Goal: Navigation & Orientation: Find specific page/section

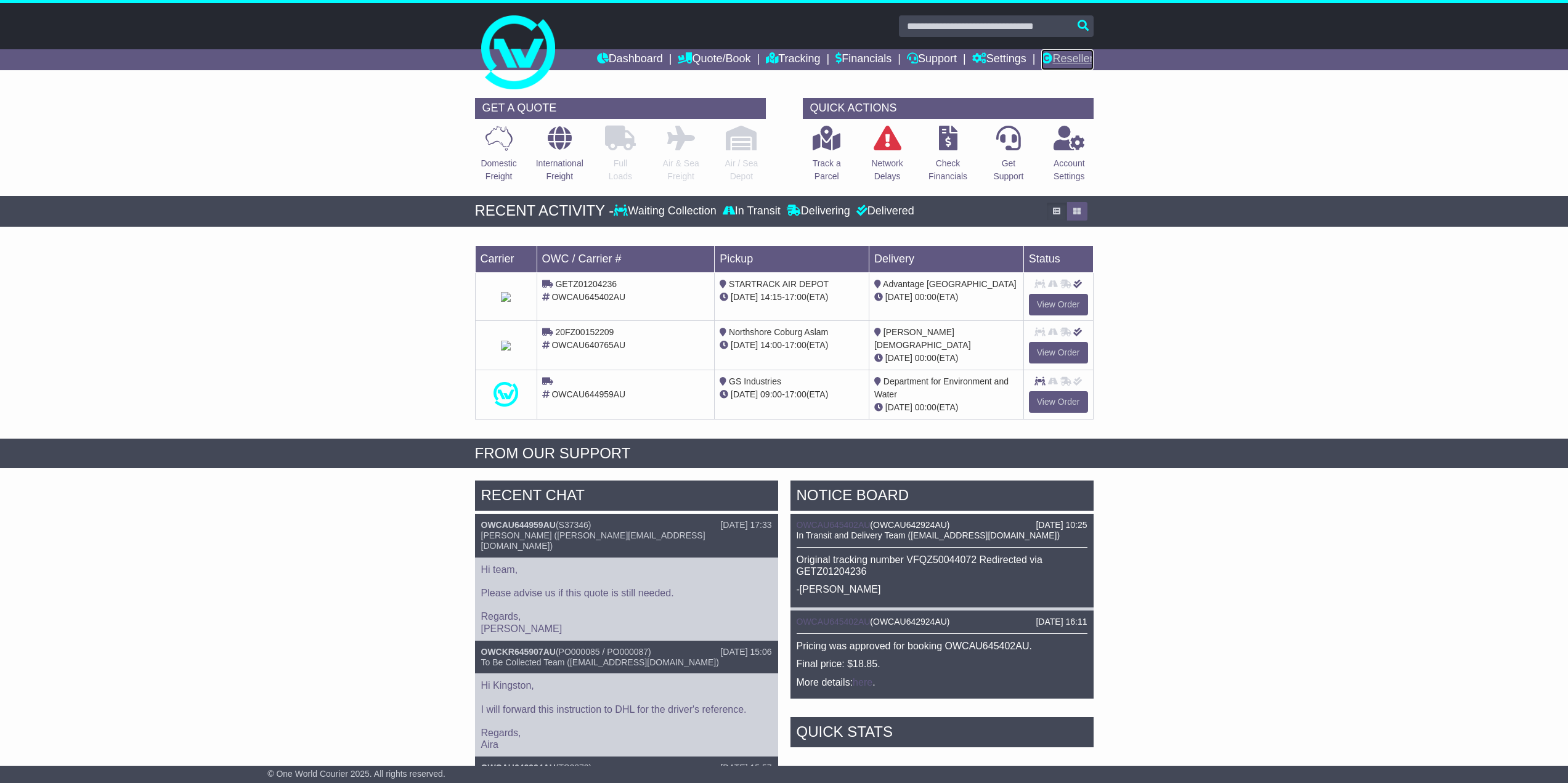
click at [1062, 55] on link "Reseller" at bounding box center [1067, 59] width 52 height 21
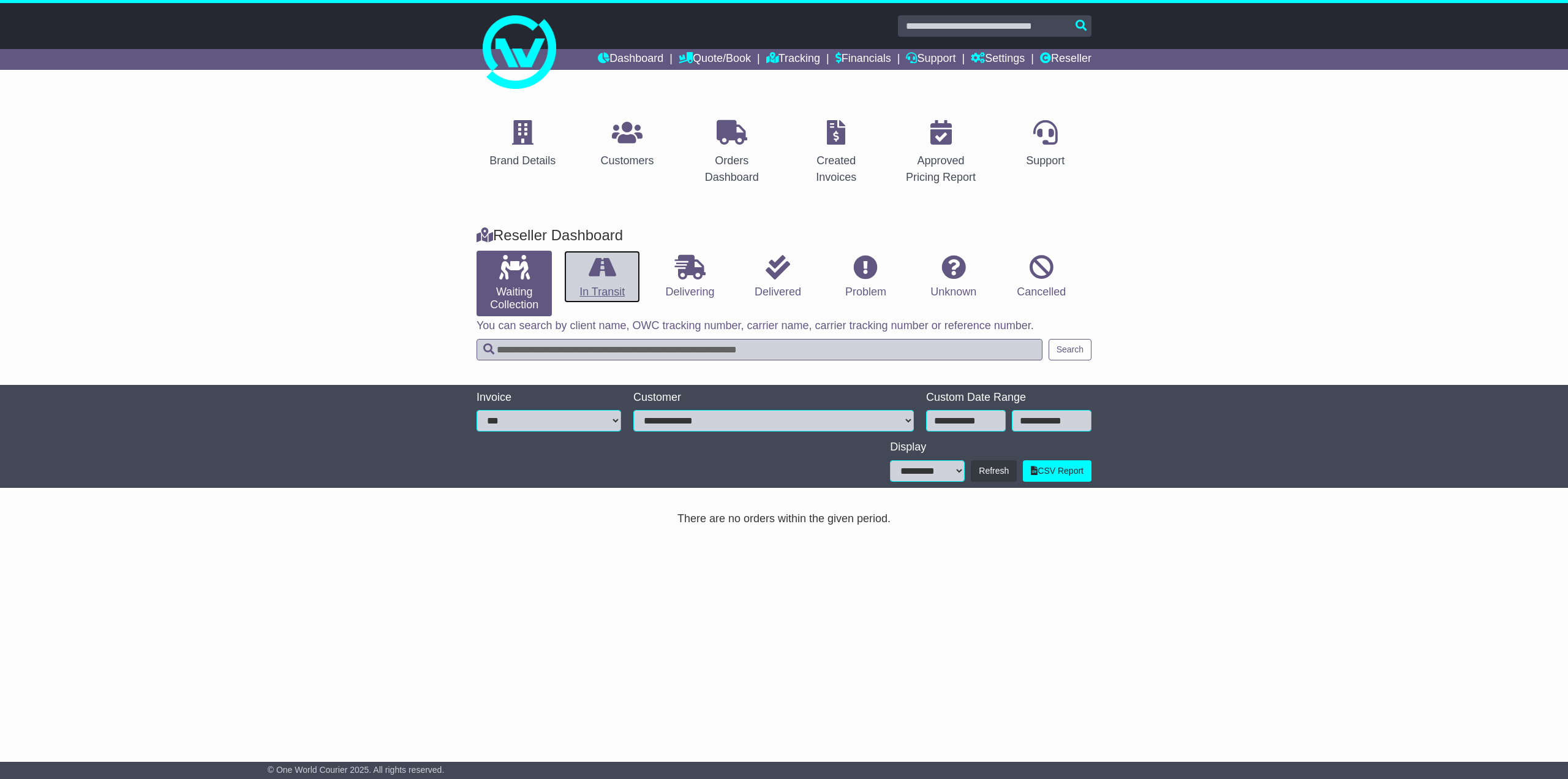
click at [608, 282] on link "In Transit" at bounding box center [602, 277] width 75 height 53
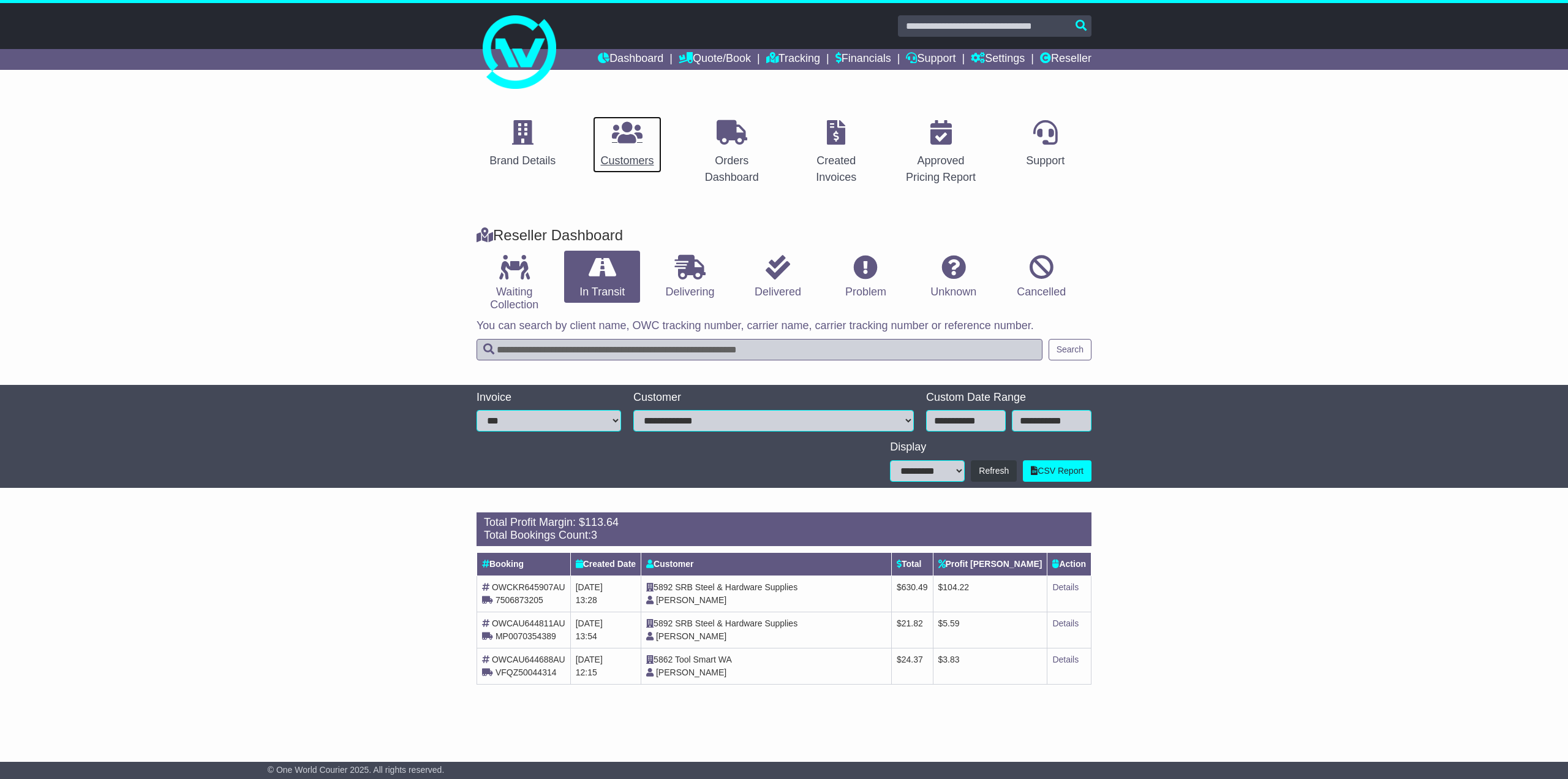
click at [629, 151] on link "Customers" at bounding box center [627, 144] width 69 height 58
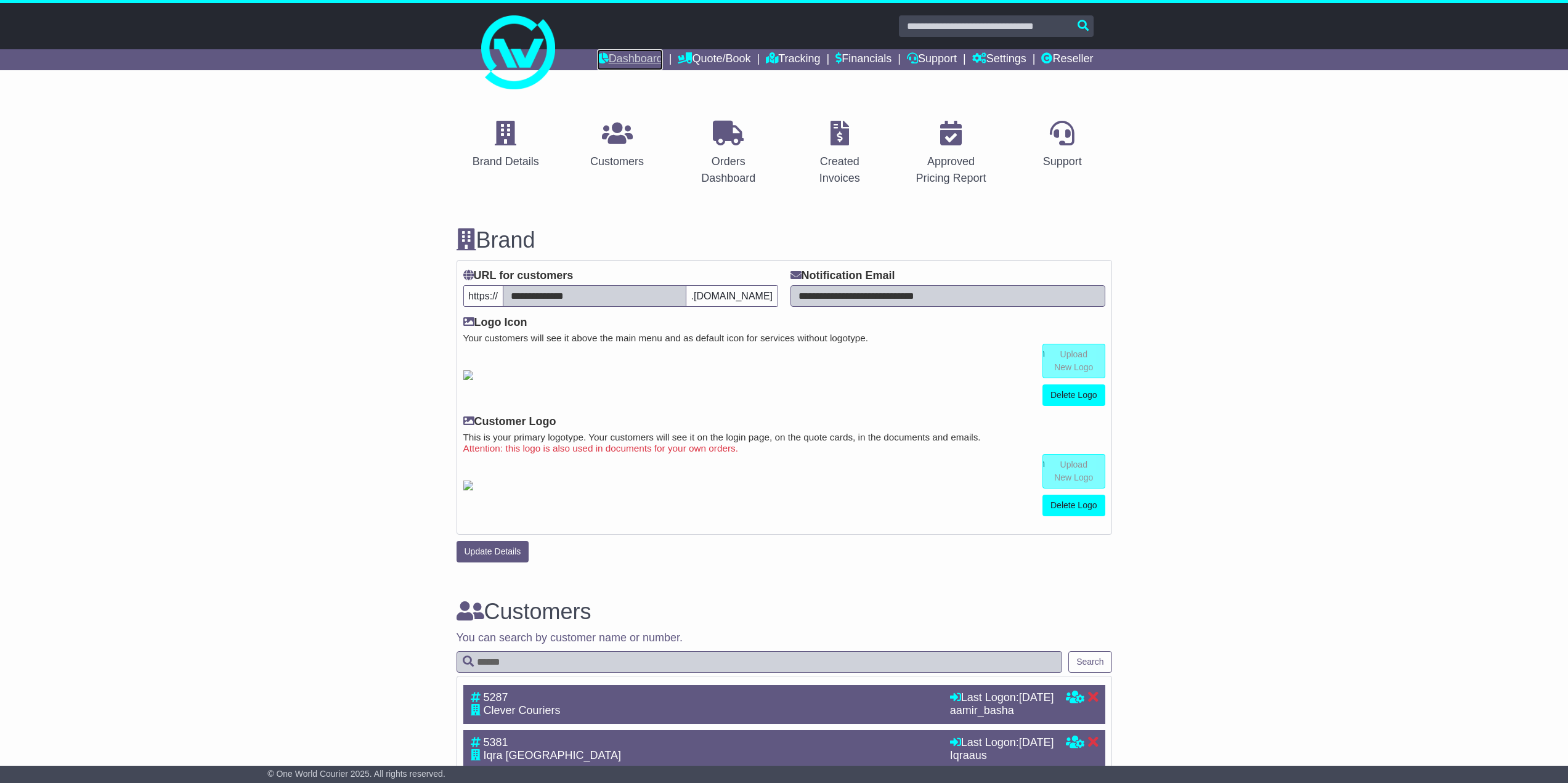
click at [617, 61] on link "Dashboard" at bounding box center [630, 59] width 66 height 21
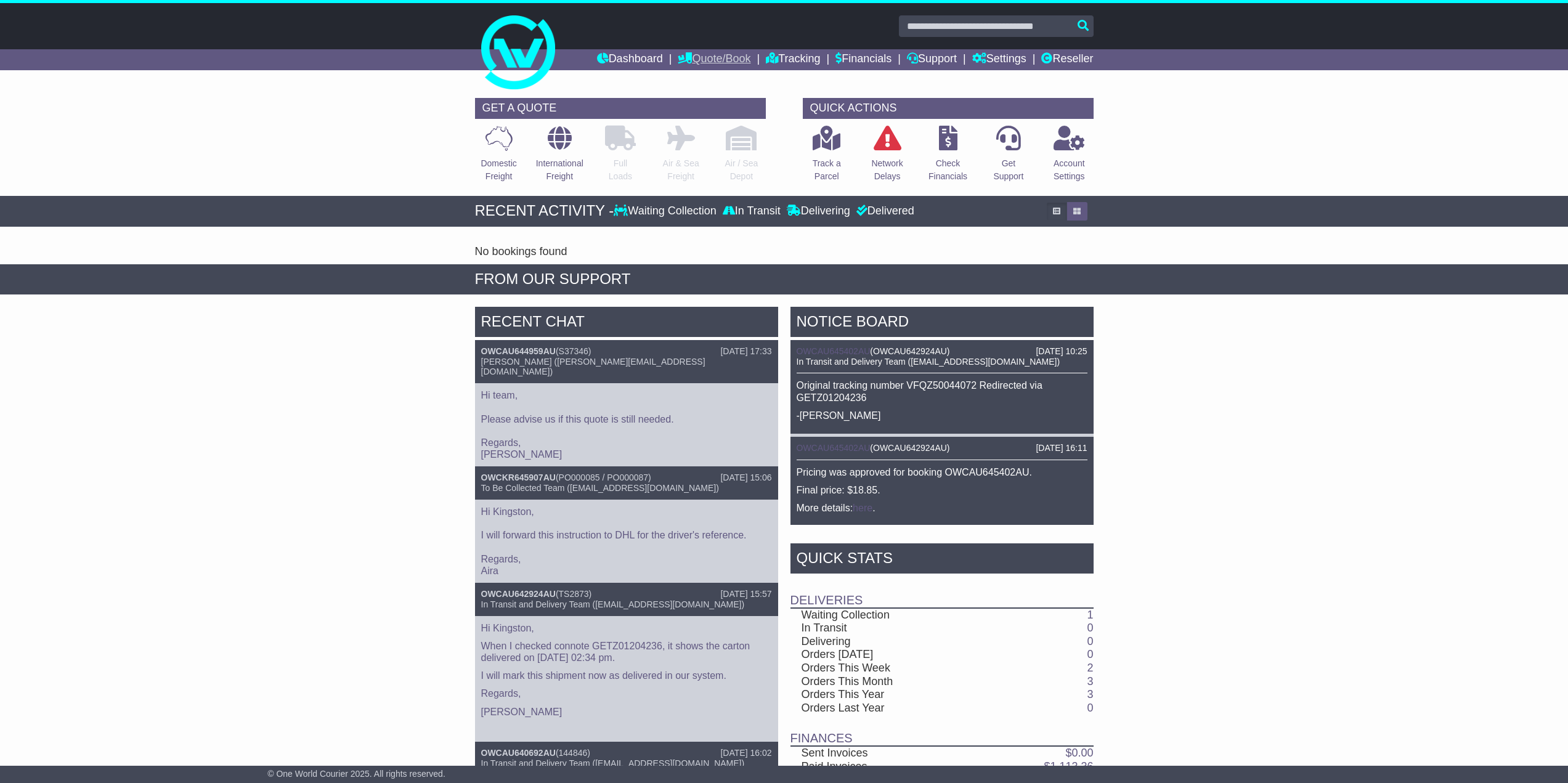
click at [712, 61] on link "Quote/Book" at bounding box center [714, 59] width 72 height 21
click at [636, 62] on link "Dashboard" at bounding box center [630, 59] width 66 height 21
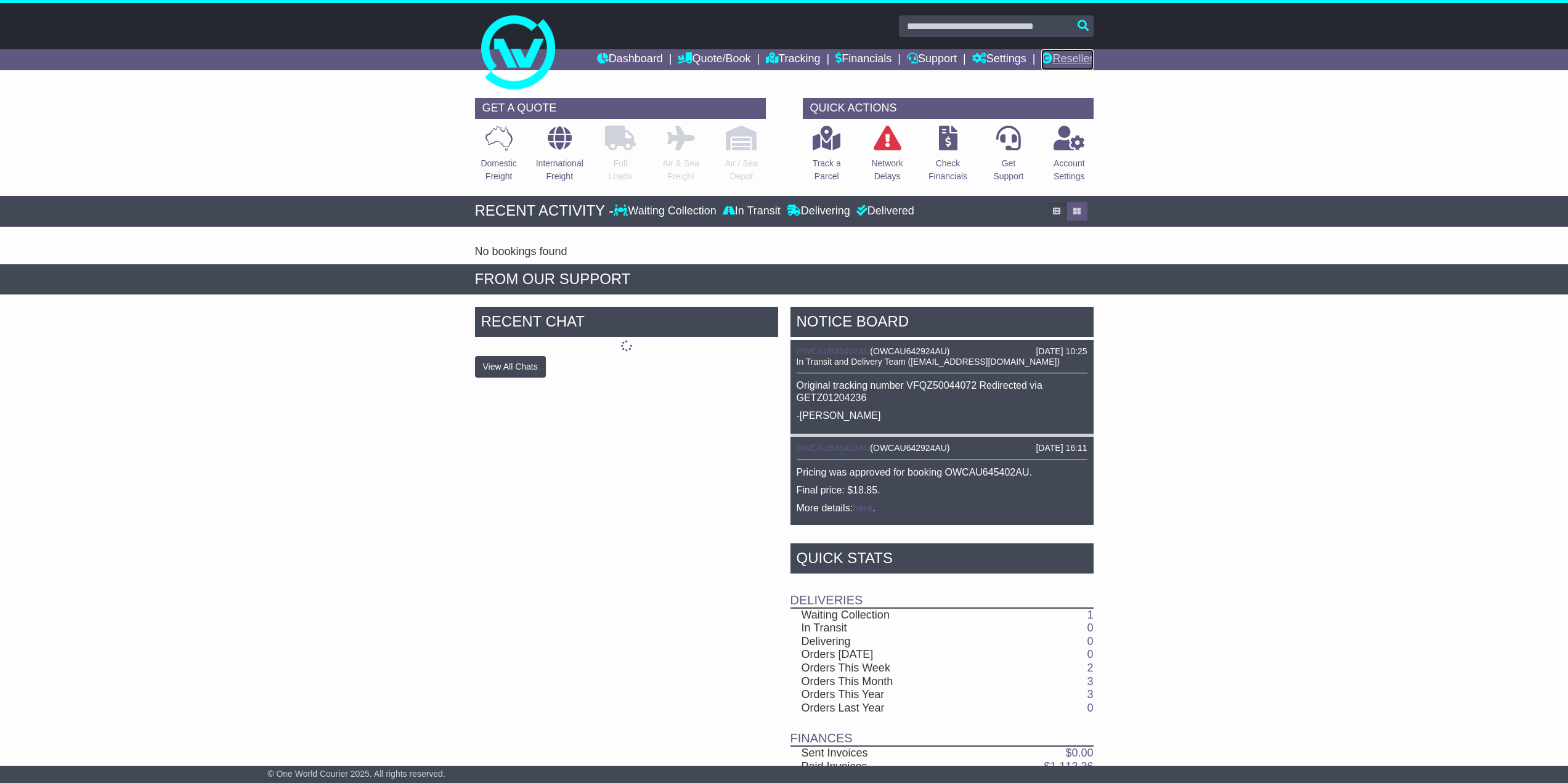
click at [1080, 59] on link "Reseller" at bounding box center [1067, 59] width 52 height 21
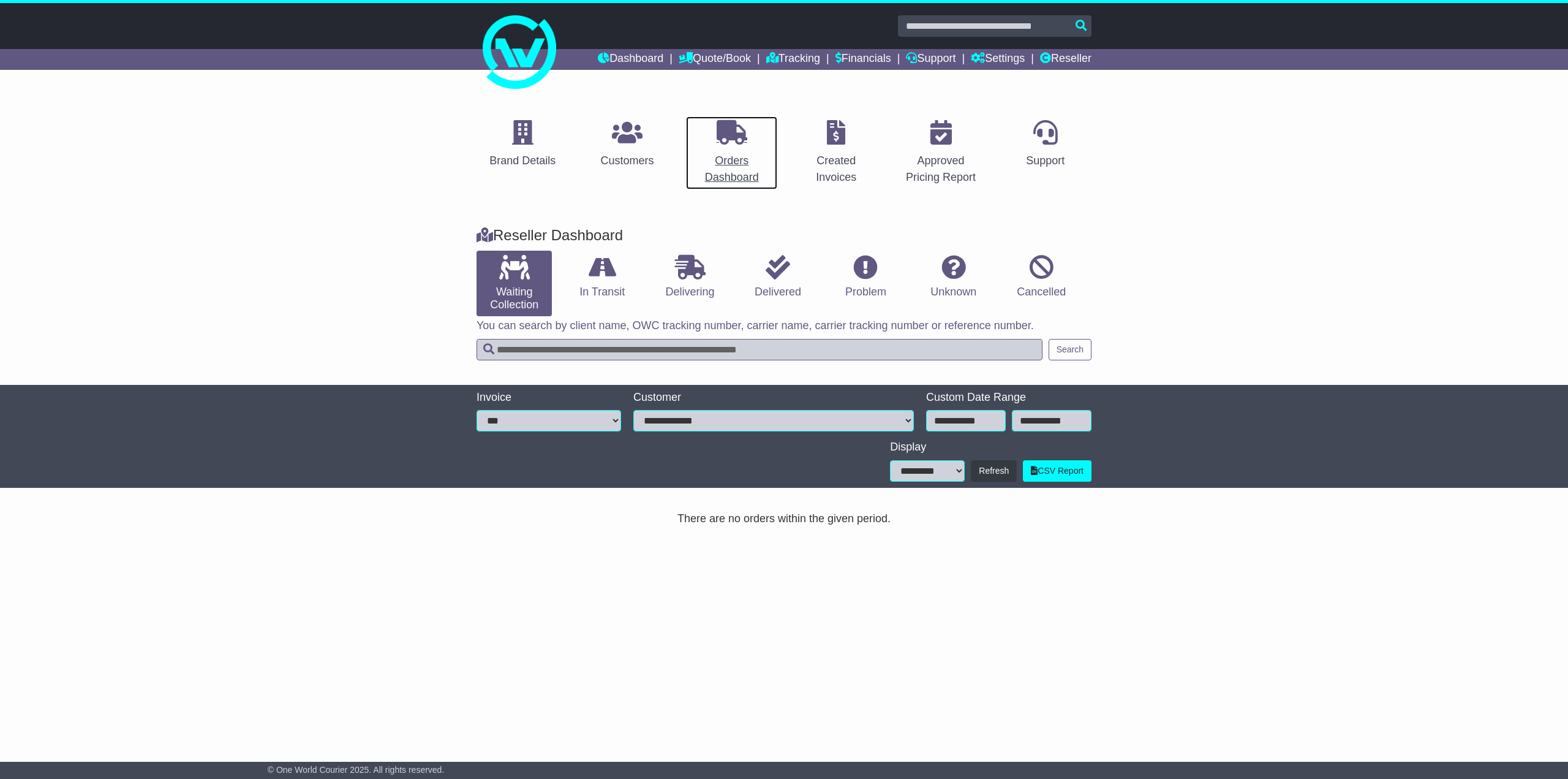
click at [751, 156] on div "Orders Dashboard" at bounding box center [731, 169] width 77 height 33
